Goal: Check status: Check status

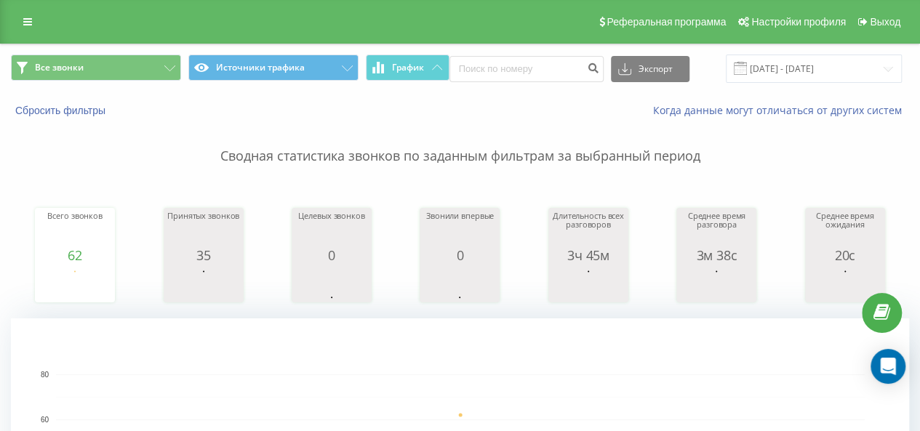
click at [744, 66] on span at bounding box center [740, 68] width 13 height 13
click at [804, 68] on input "[DATE] - [DATE]" at bounding box center [814, 69] width 176 height 28
click at [764, 73] on input "[DATE] - [DATE]" at bounding box center [814, 69] width 176 height 28
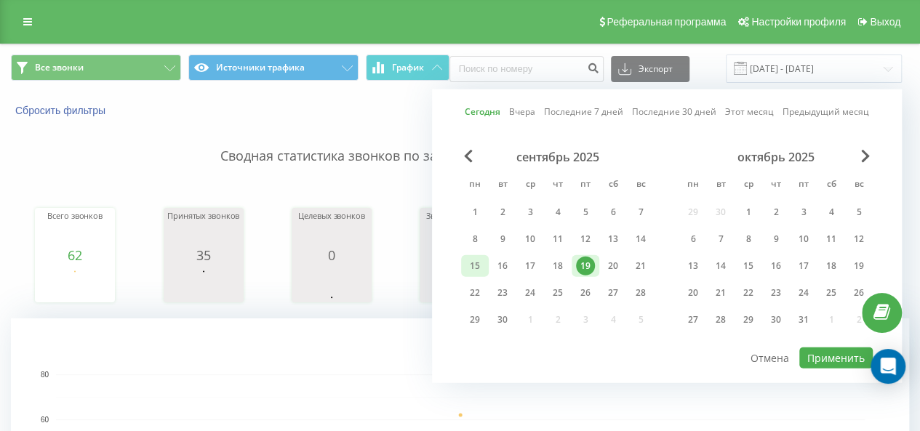
click at [468, 267] on div "15" at bounding box center [475, 266] width 19 height 19
click at [834, 361] on button "Применить" at bounding box center [836, 358] width 73 height 21
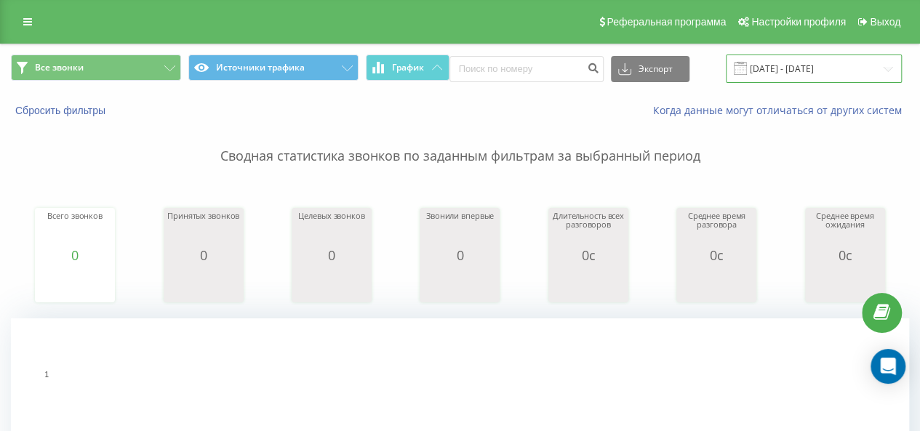
click at [829, 69] on input "15.09.2025 - 15.09.2025" at bounding box center [814, 69] width 176 height 28
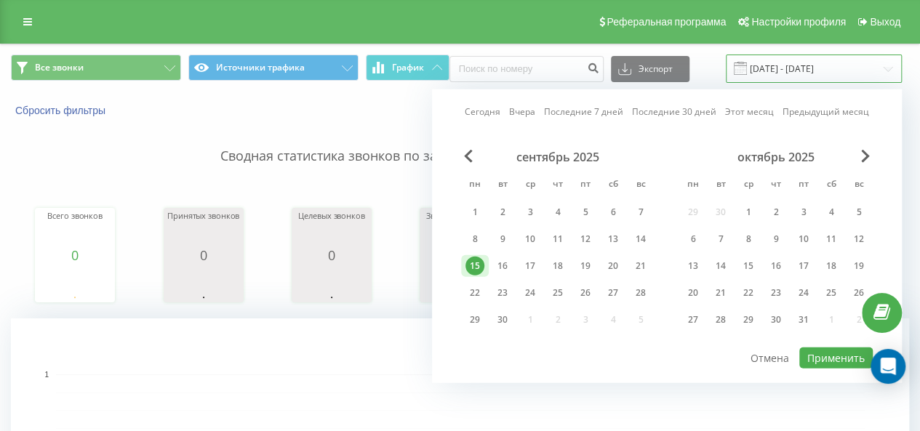
click at [772, 66] on input "15.09.2025 - 15.09.2025" at bounding box center [814, 69] width 176 height 28
click at [498, 259] on div "16" at bounding box center [502, 266] width 19 height 19
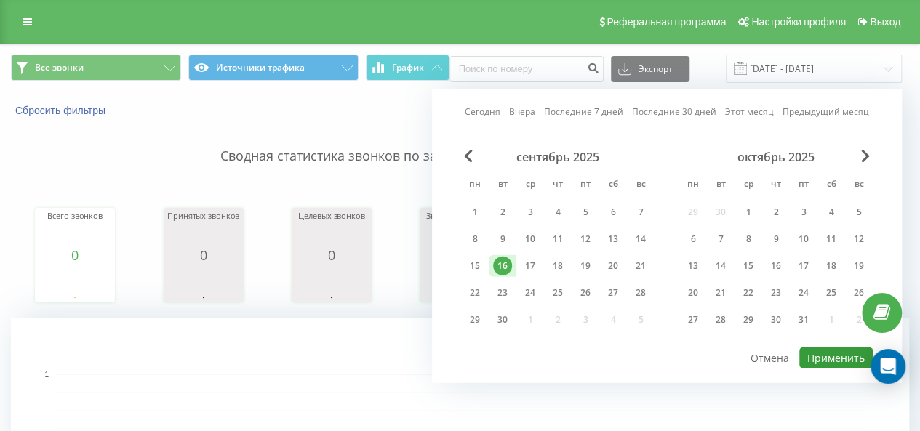
click at [832, 358] on button "Применить" at bounding box center [836, 358] width 73 height 21
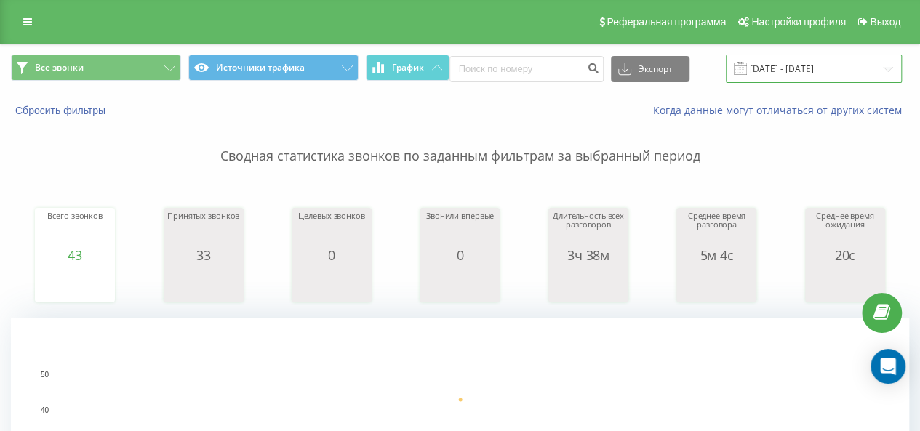
click at [835, 68] on input "16.09.2025 - 16.09.2025" at bounding box center [814, 69] width 176 height 28
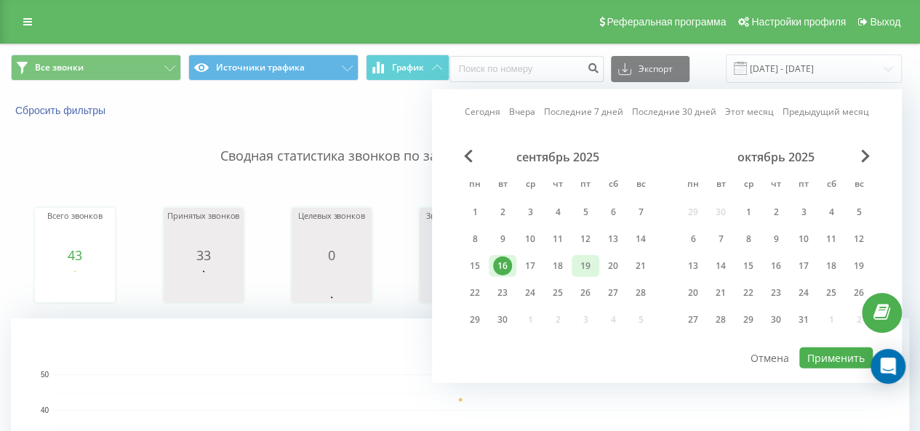
click at [590, 265] on div "19" at bounding box center [585, 266] width 19 height 19
click at [500, 263] on div "16" at bounding box center [502, 266] width 19 height 19
click at [821, 348] on button "Применить" at bounding box center [836, 358] width 73 height 21
type input "16.09.2025 - 19.09.2025"
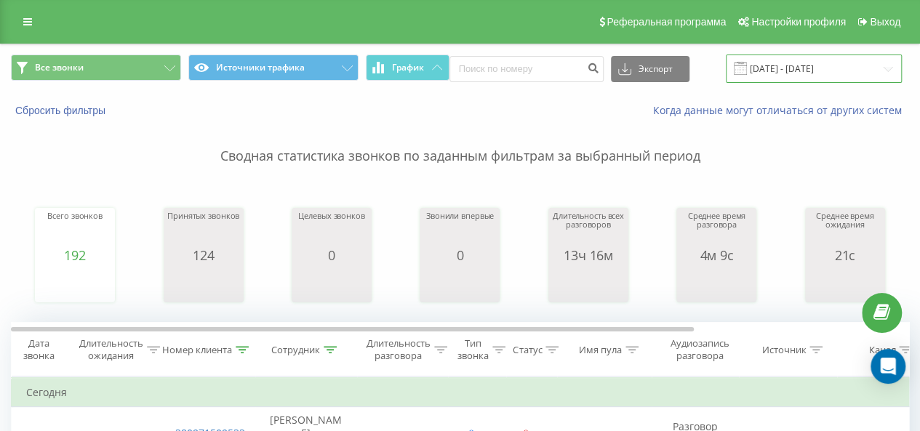
click at [760, 62] on input "[DATE] - [DATE]" at bounding box center [814, 69] width 176 height 28
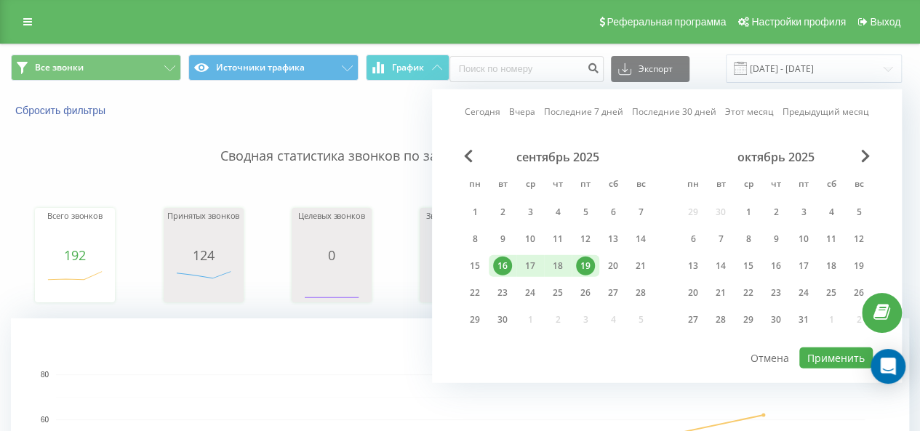
click at [584, 266] on div "19" at bounding box center [585, 266] width 19 height 19
click at [822, 355] on button "Применить" at bounding box center [836, 358] width 73 height 21
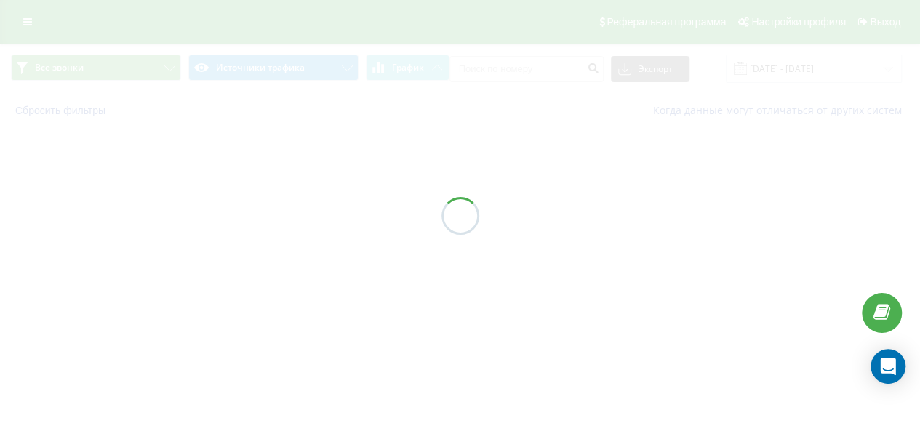
type input "[DATE] - [DATE]"
